Goal: Task Accomplishment & Management: Manage account settings

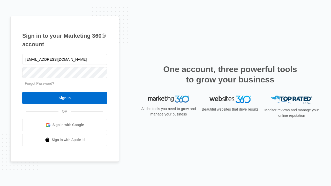
type input "[EMAIL_ADDRESS][DOMAIN_NAME]"
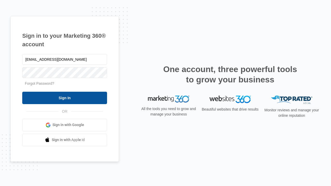
click at [65, 98] on input "Sign In" at bounding box center [64, 98] width 85 height 12
